Goal: Task Accomplishment & Management: Use online tool/utility

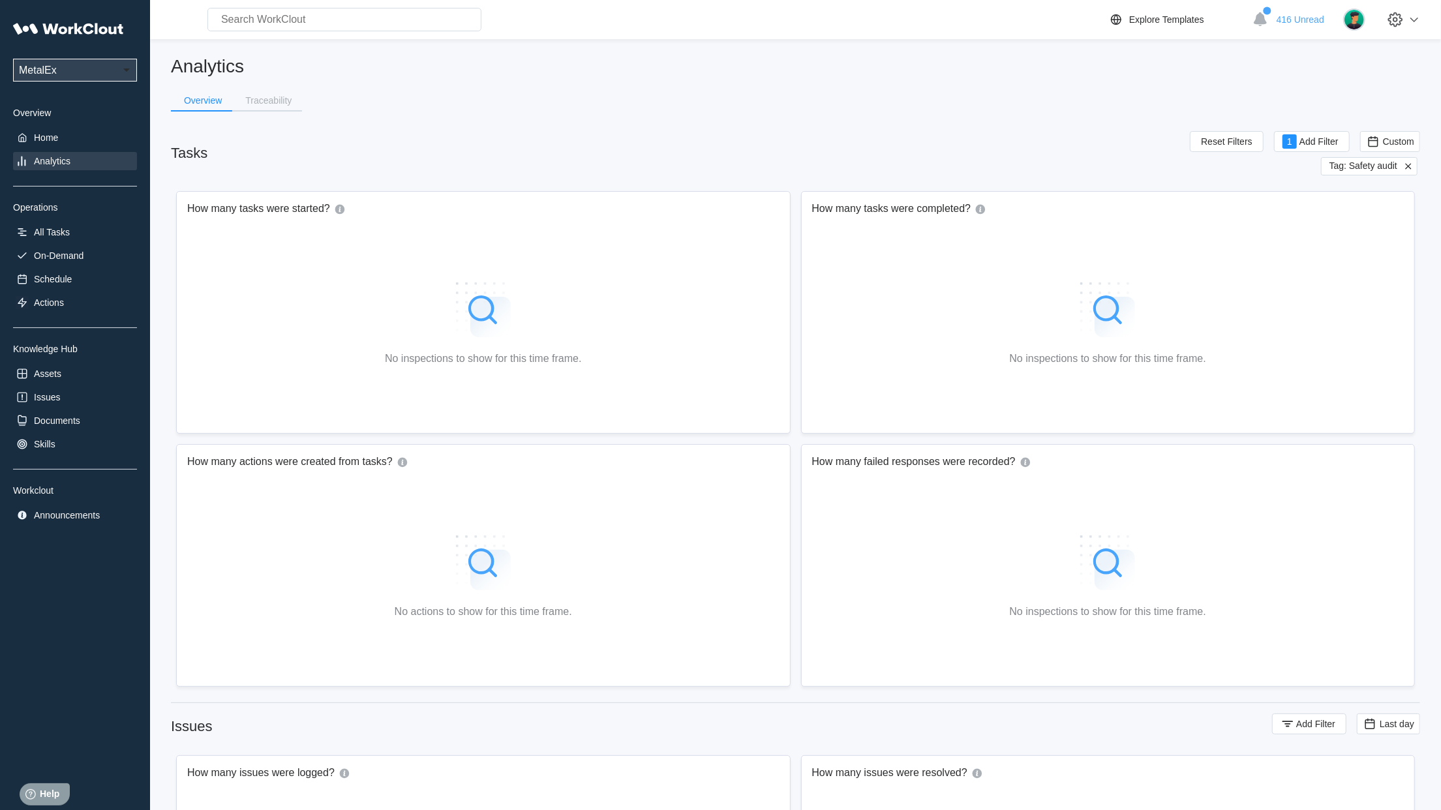
drag, startPoint x: 59, startPoint y: 157, endPoint x: 44, endPoint y: 157, distance: 14.4
click at [59, 157] on div "Analytics" at bounding box center [52, 161] width 37 height 10
click at [1410, 146] on span "Custom" at bounding box center [1398, 141] width 31 height 10
click at [1368, 272] on div "Custom" at bounding box center [1369, 272] width 31 height 10
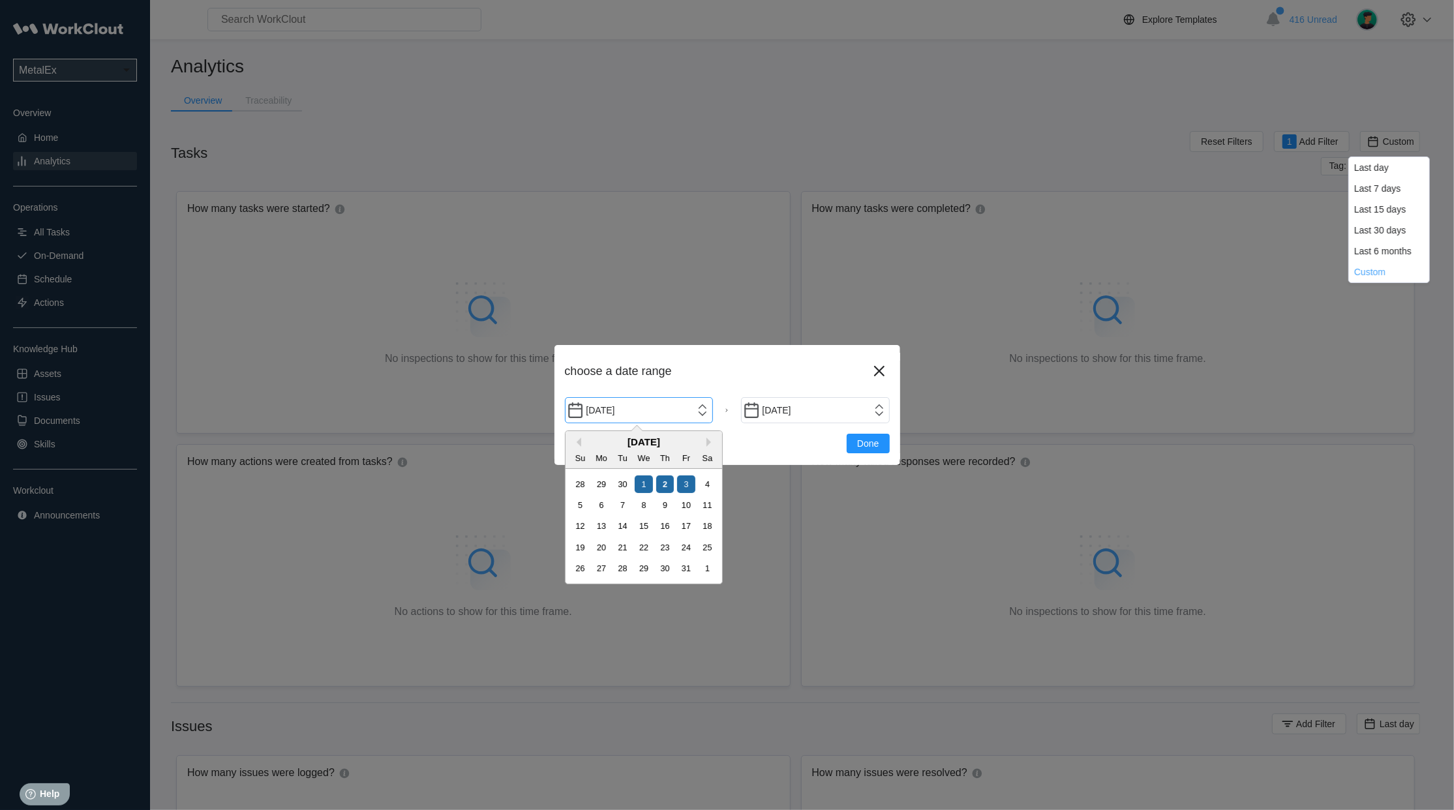
click at [700, 412] on input "[DATE]" at bounding box center [639, 410] width 149 height 26
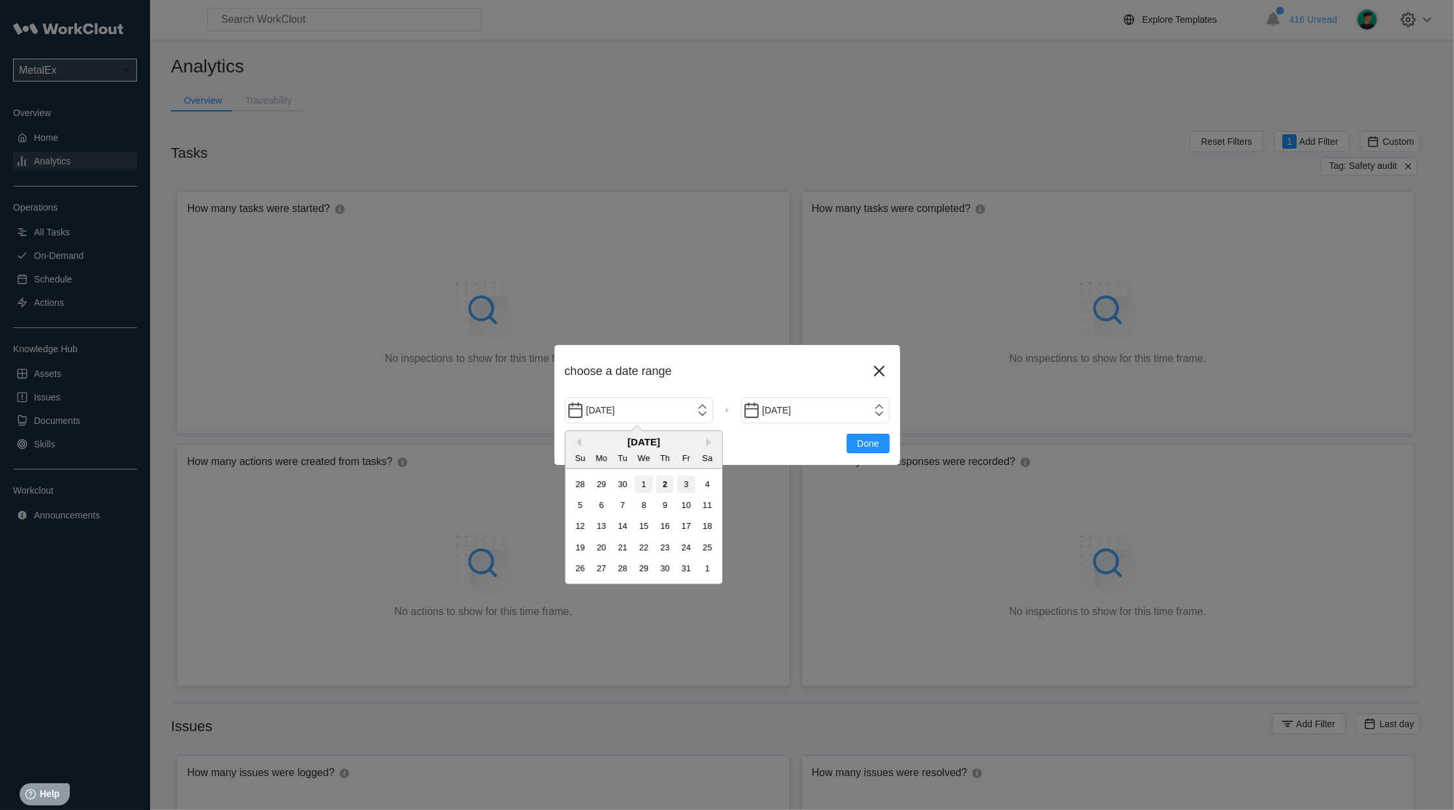
click at [645, 483] on div "1" at bounding box center [644, 485] width 18 height 18
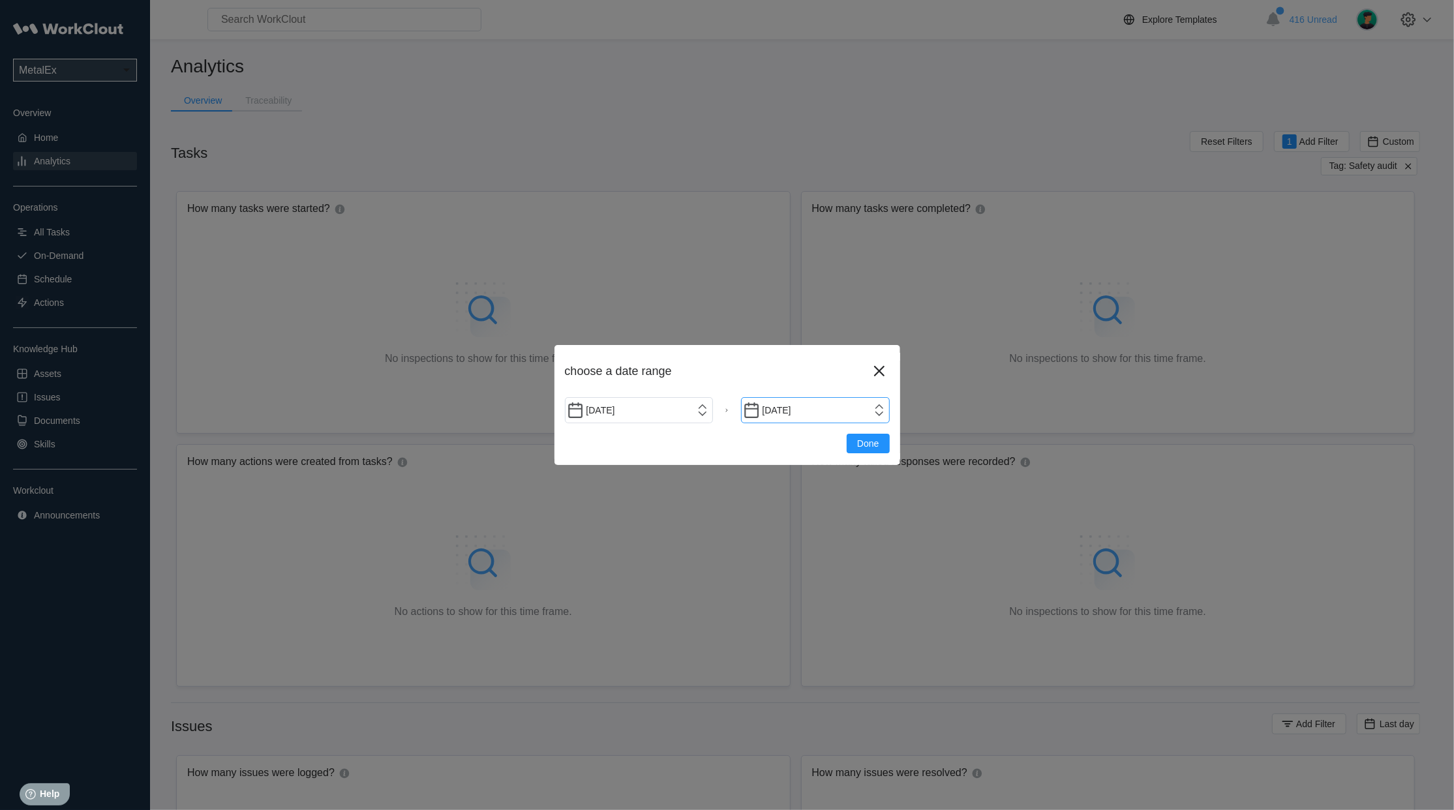
click at [883, 408] on input "[DATE]" at bounding box center [815, 410] width 149 height 26
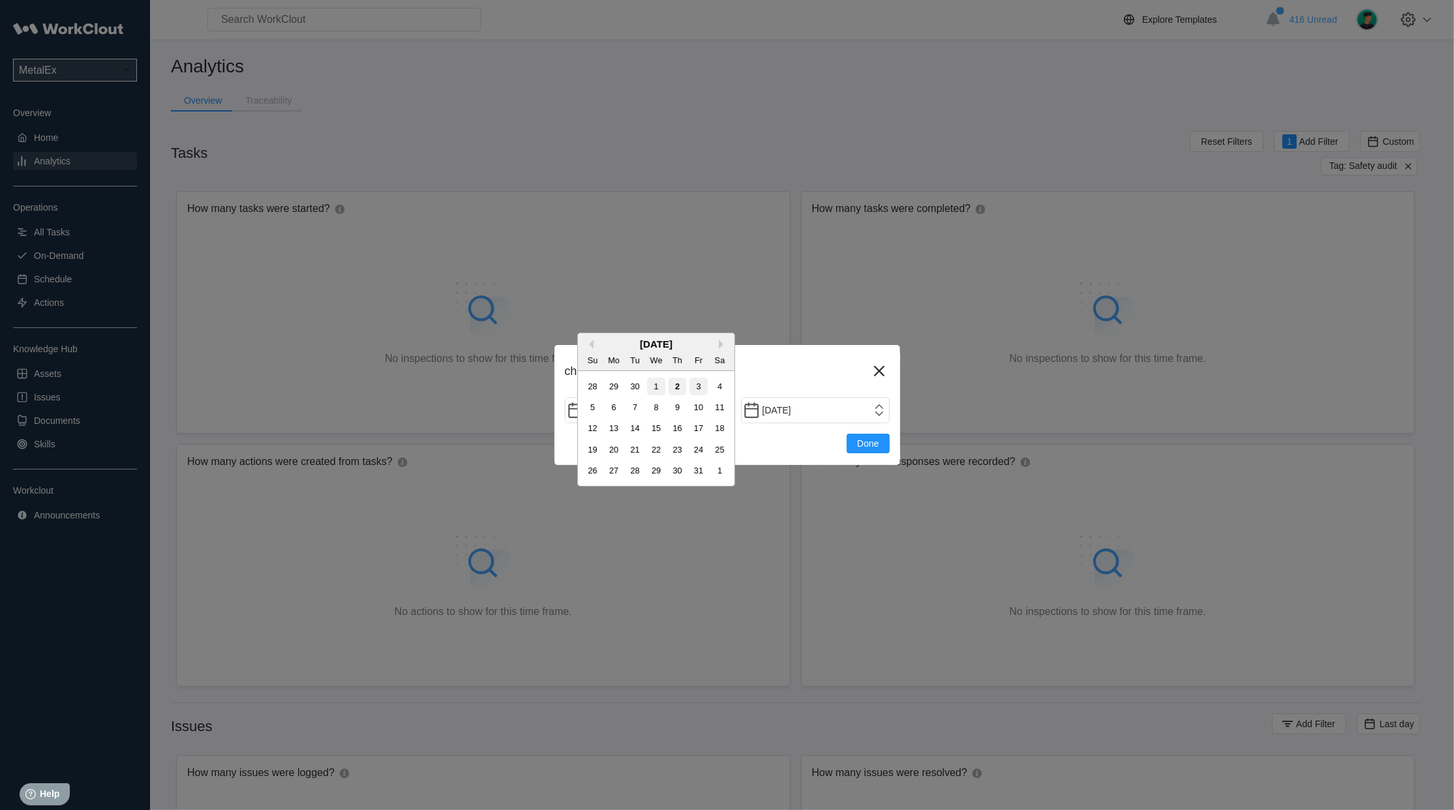
click at [677, 387] on div "2" at bounding box center [678, 387] width 18 height 18
type input "[DATE]"
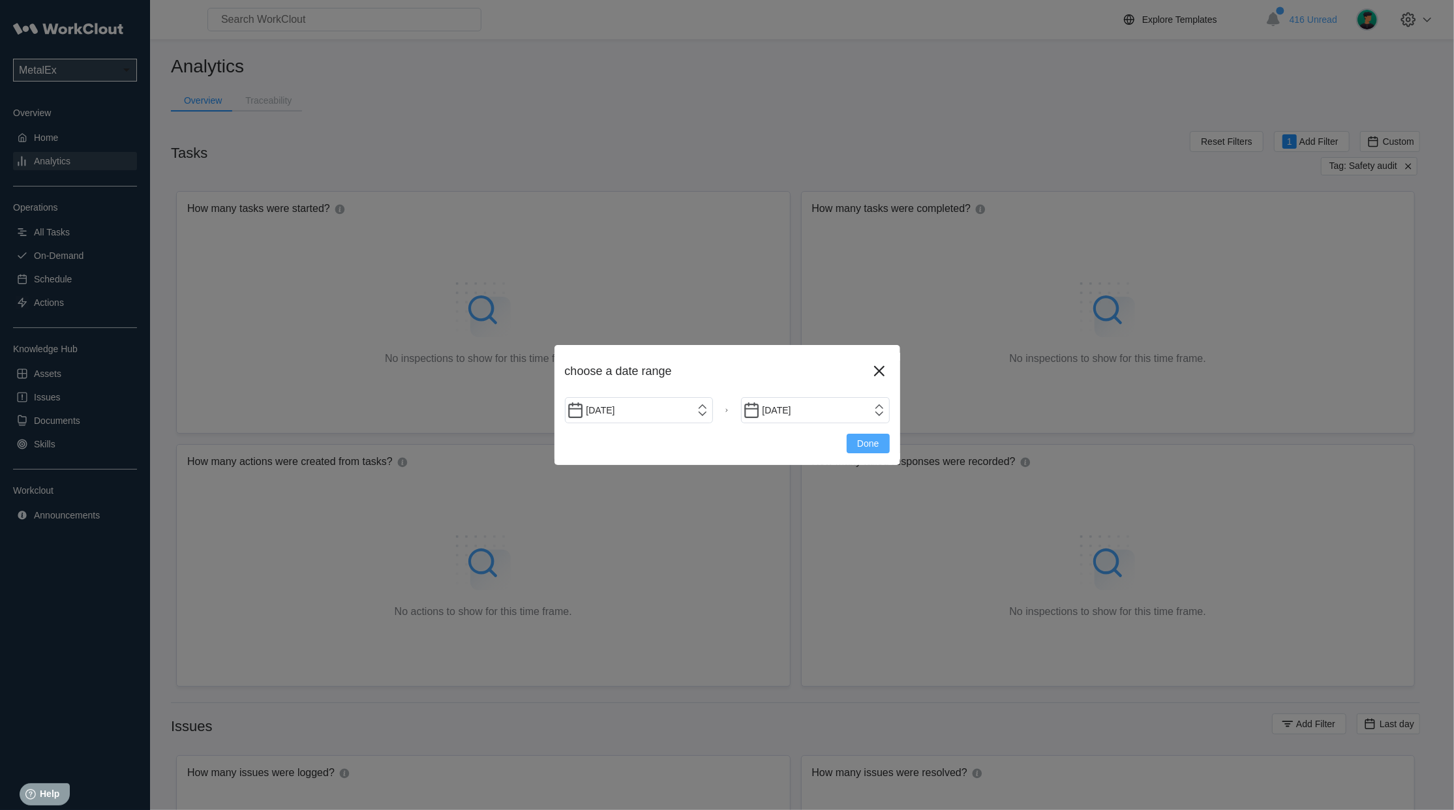
click at [869, 447] on span "Done" at bounding box center [868, 443] width 22 height 9
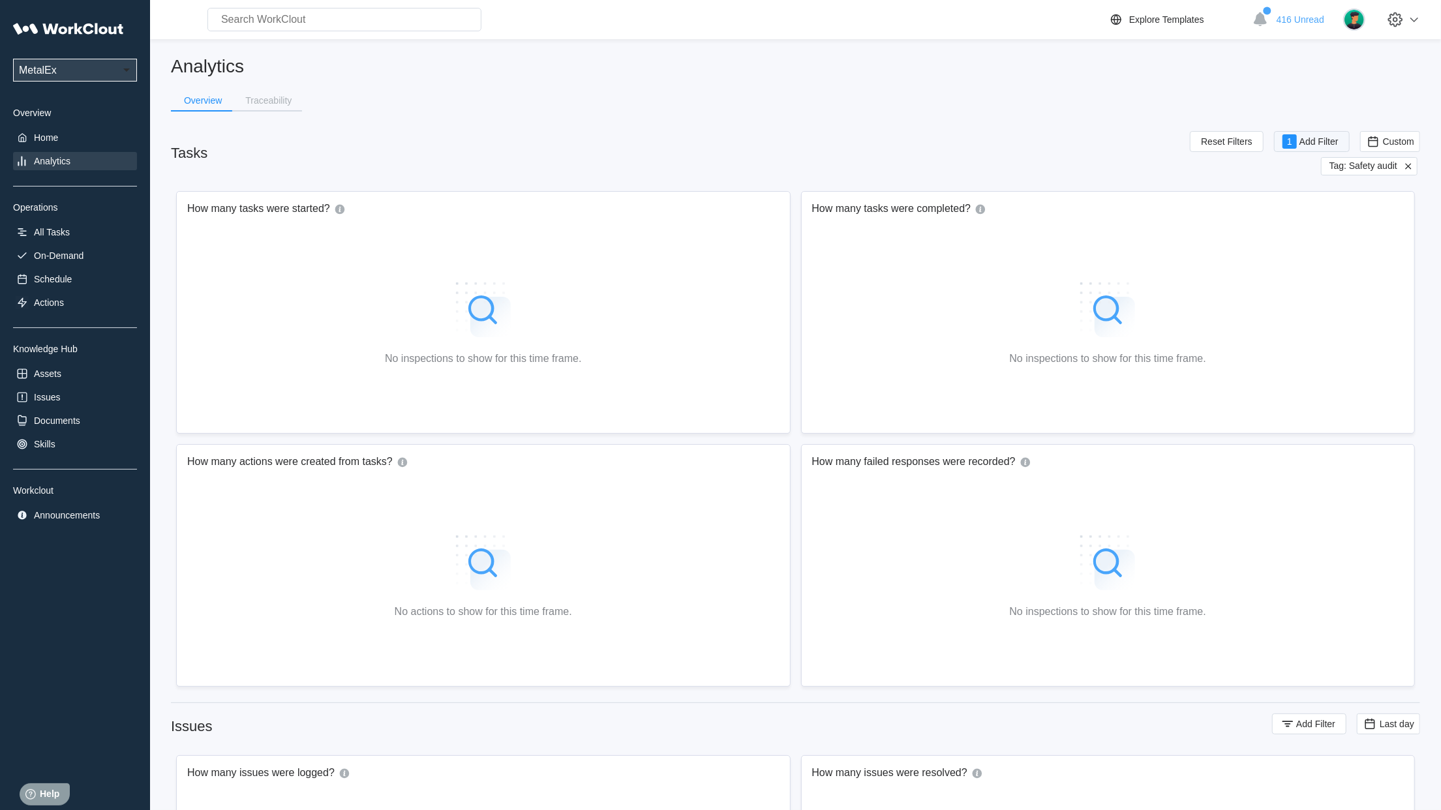
click at [1316, 140] on span "Add Filter" at bounding box center [1319, 141] width 39 height 9
click at [922, 100] on div "Analytics Overview Traceability Tasks Reset Filters 1 Add Filter Custom Tag: Sa…" at bounding box center [795, 811] width 1249 height 1513
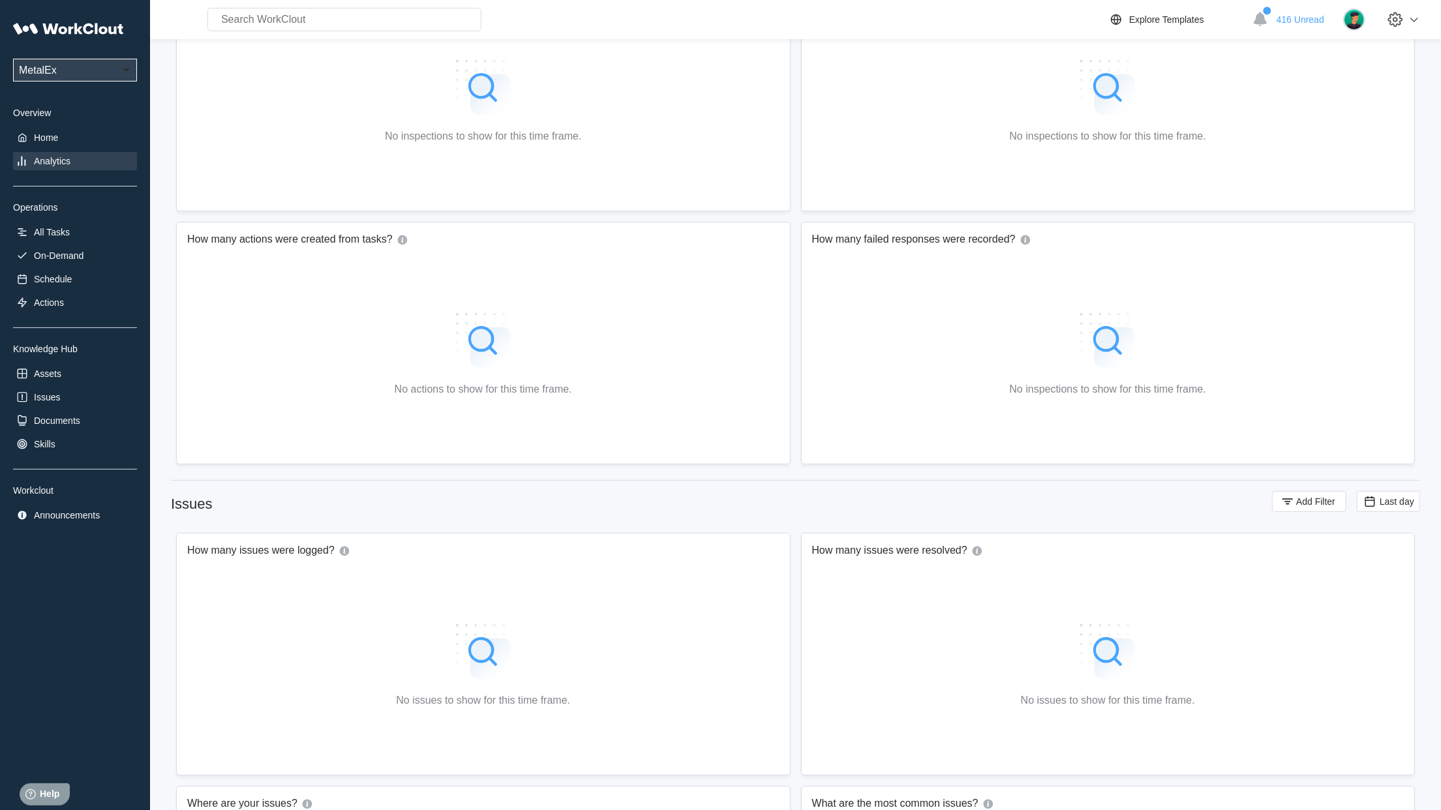
scroll to position [212, 0]
